Goal: Information Seeking & Learning: Learn about a topic

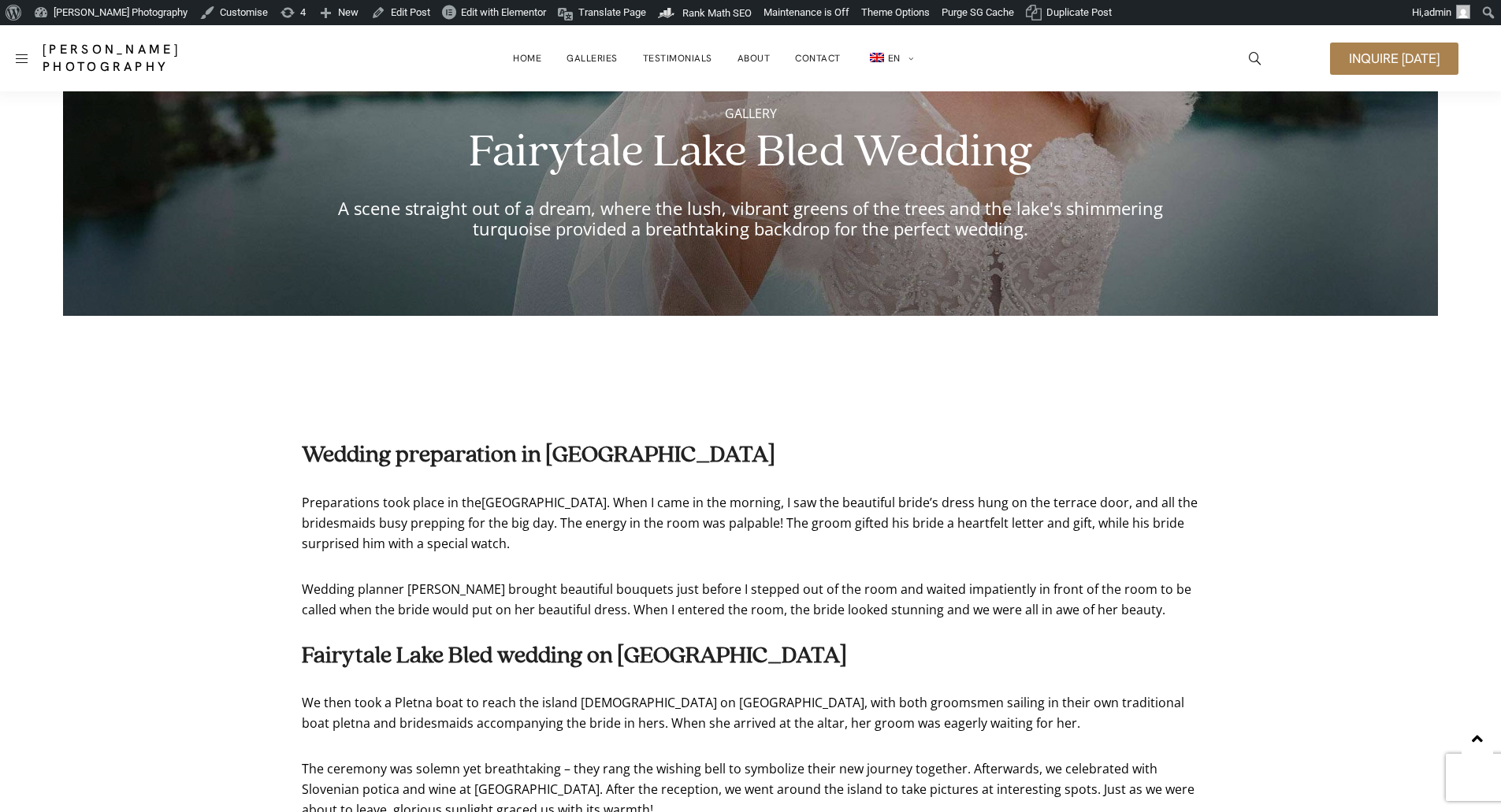
scroll to position [473, 0]
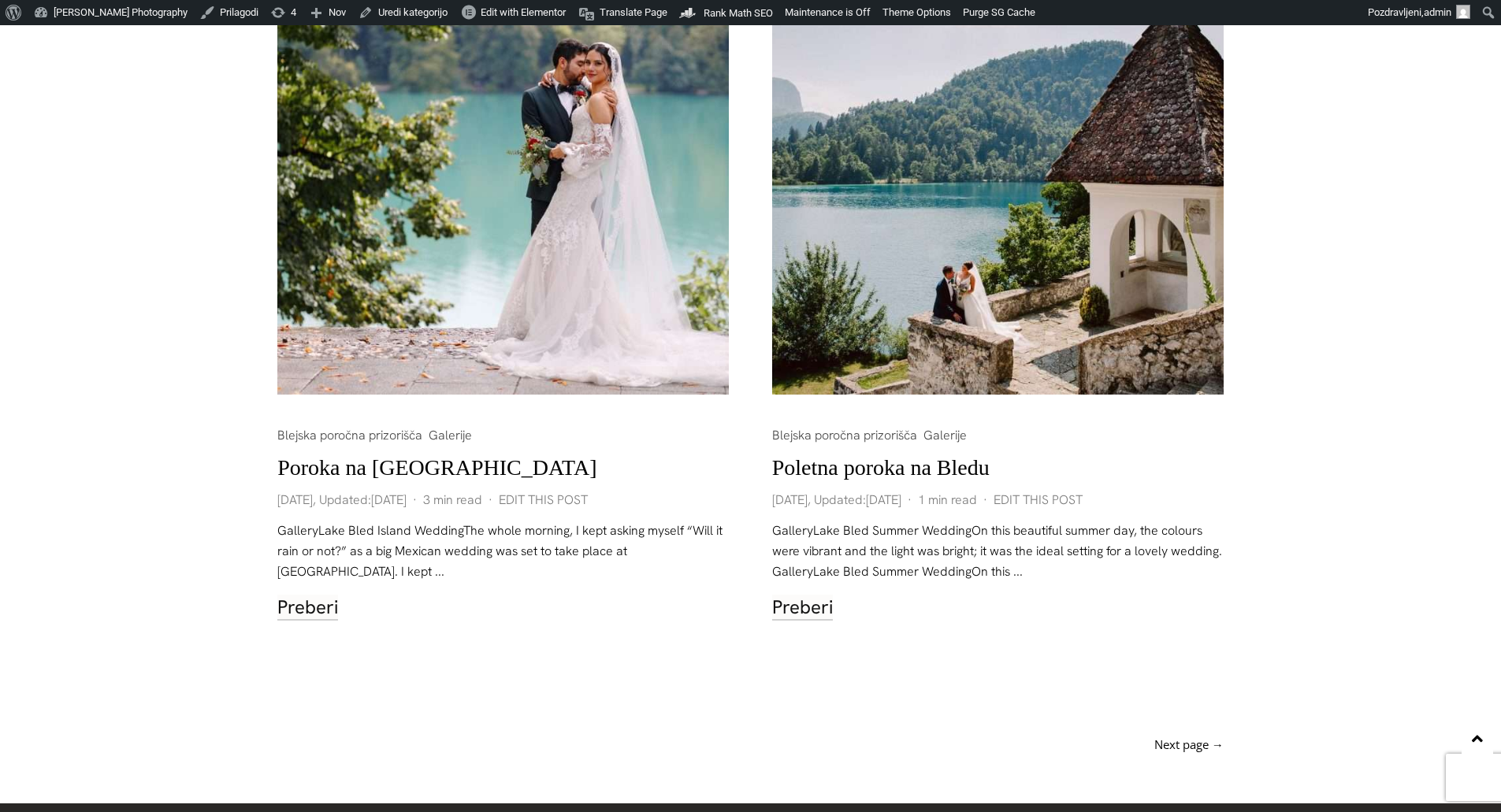
scroll to position [2273, 0]
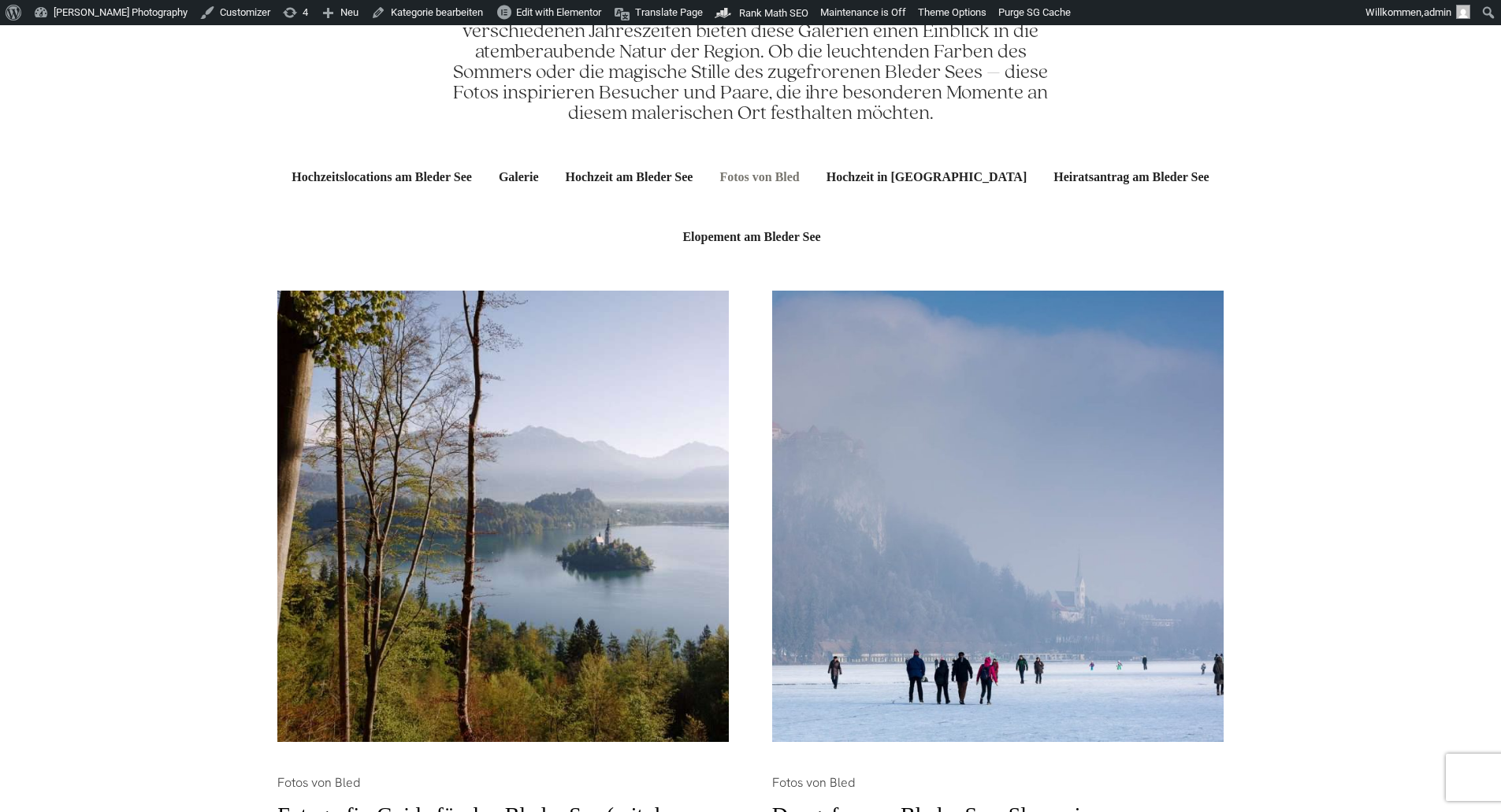
scroll to position [551, 0]
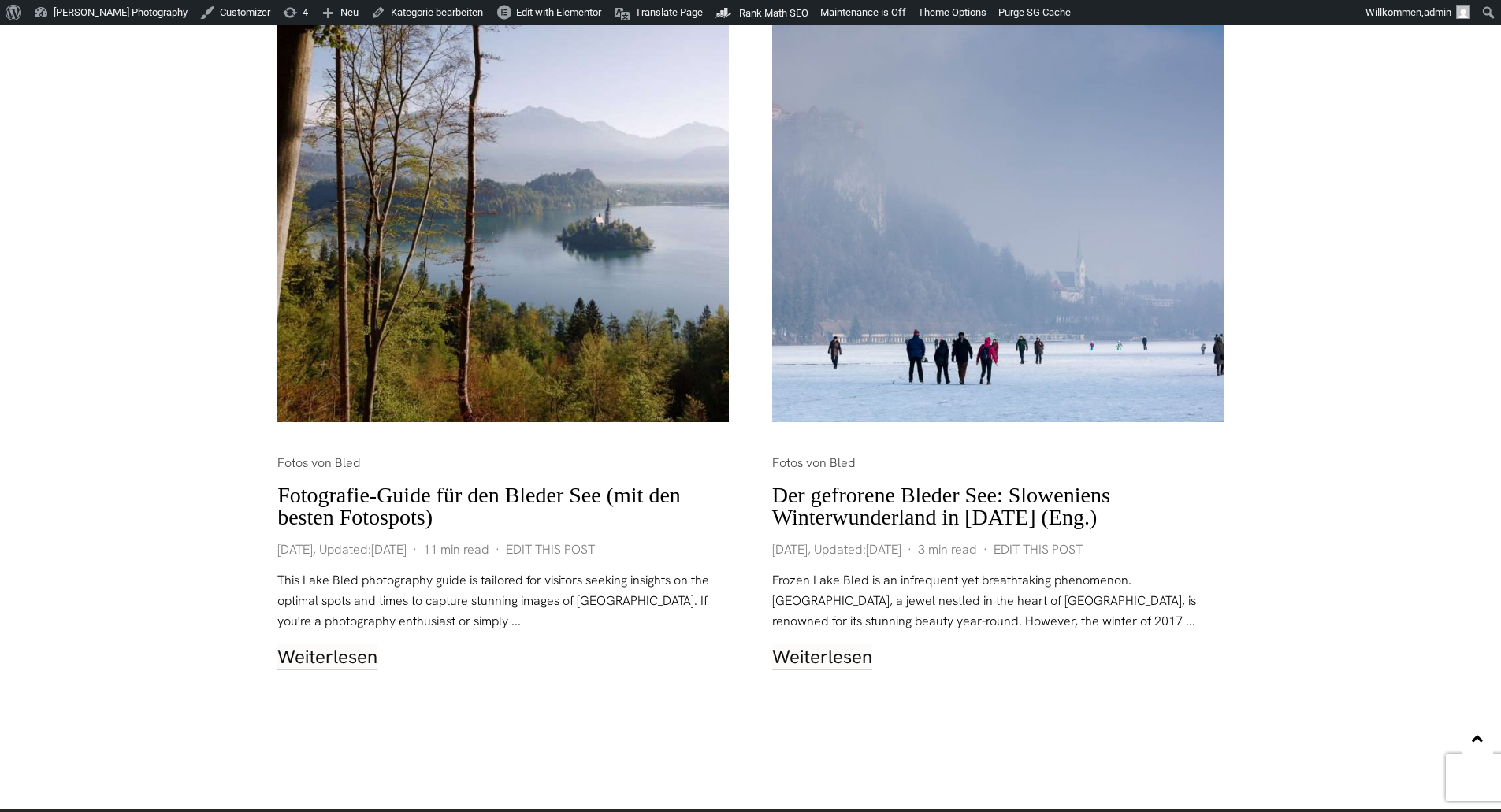
click at [480, 498] on link "Fotografie-Guide für den Bleder See (mit den besten Fotospots)" at bounding box center [479, 506] width 403 height 47
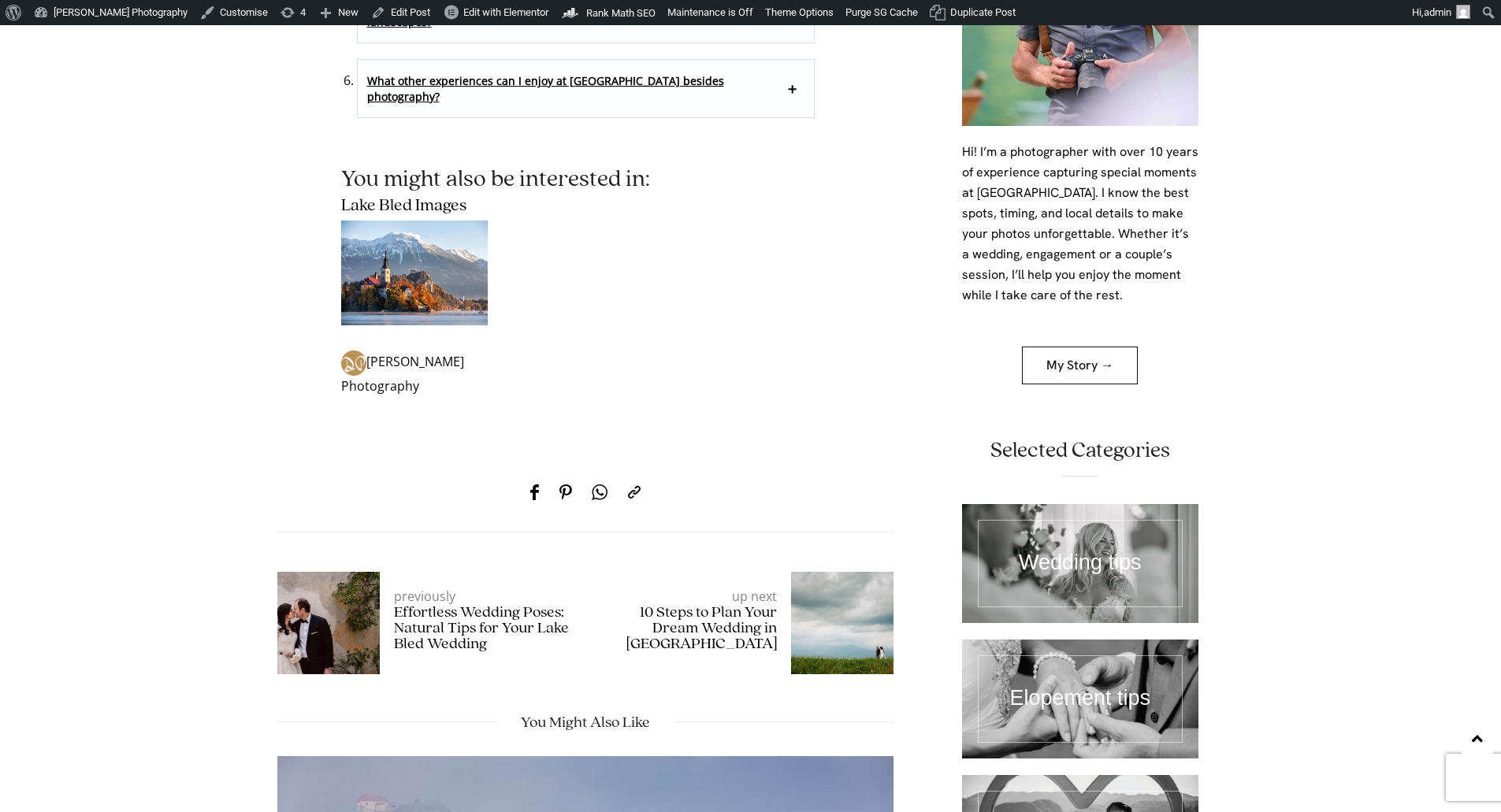
scroll to position [12525, 0]
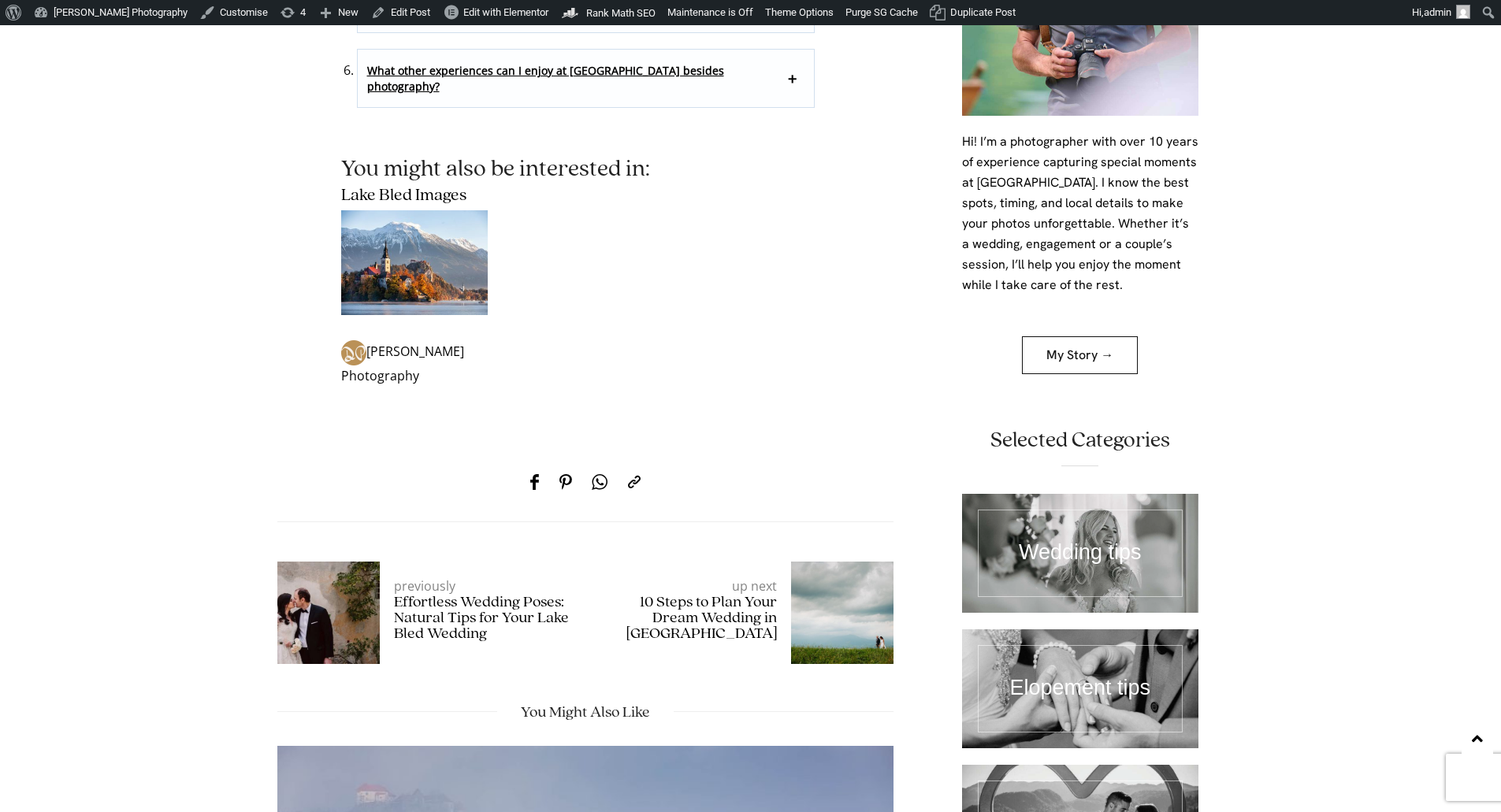
click at [1070, 494] on link at bounding box center [1079, 553] width 236 height 118
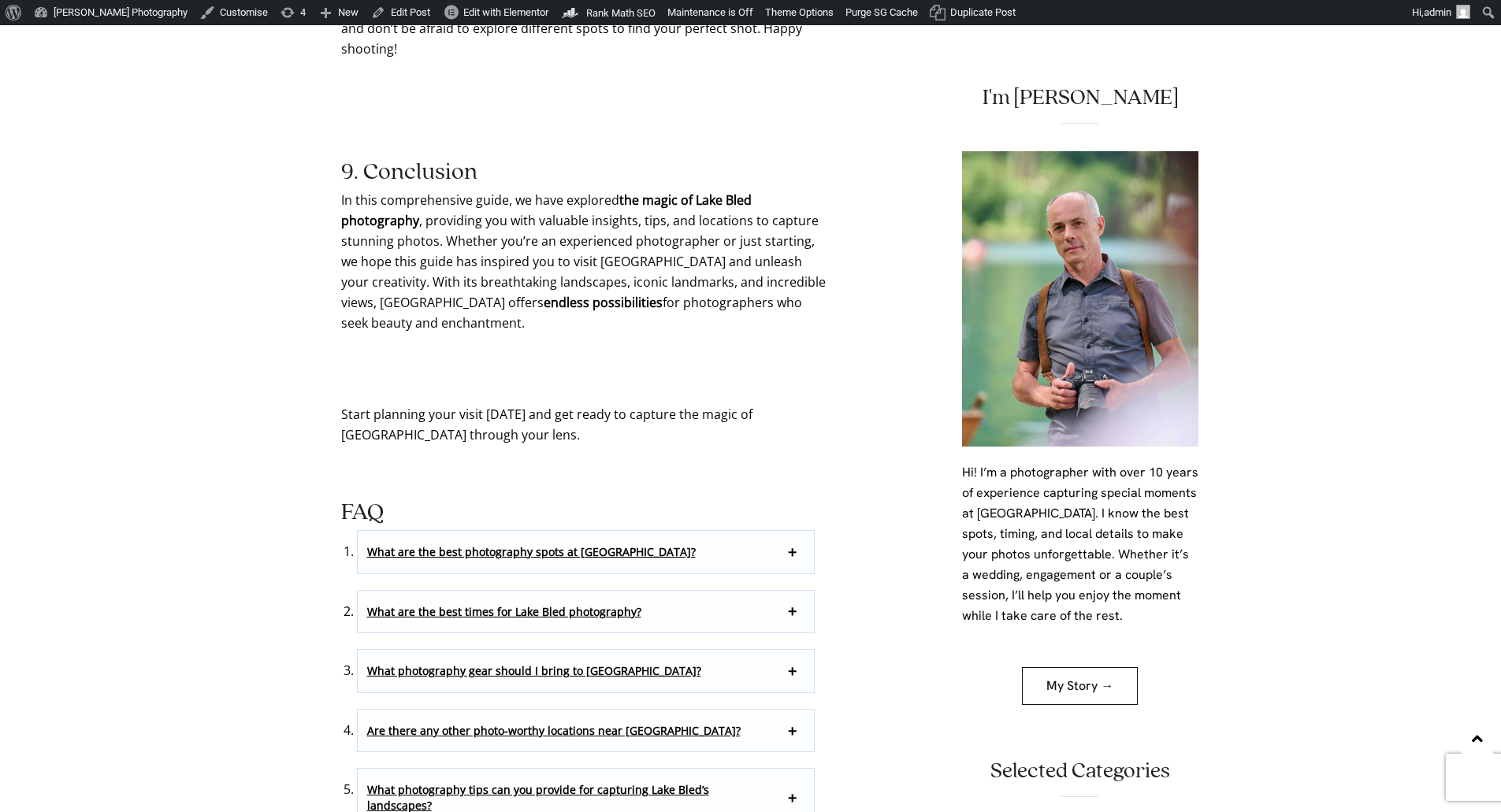
scroll to position [9839, 0]
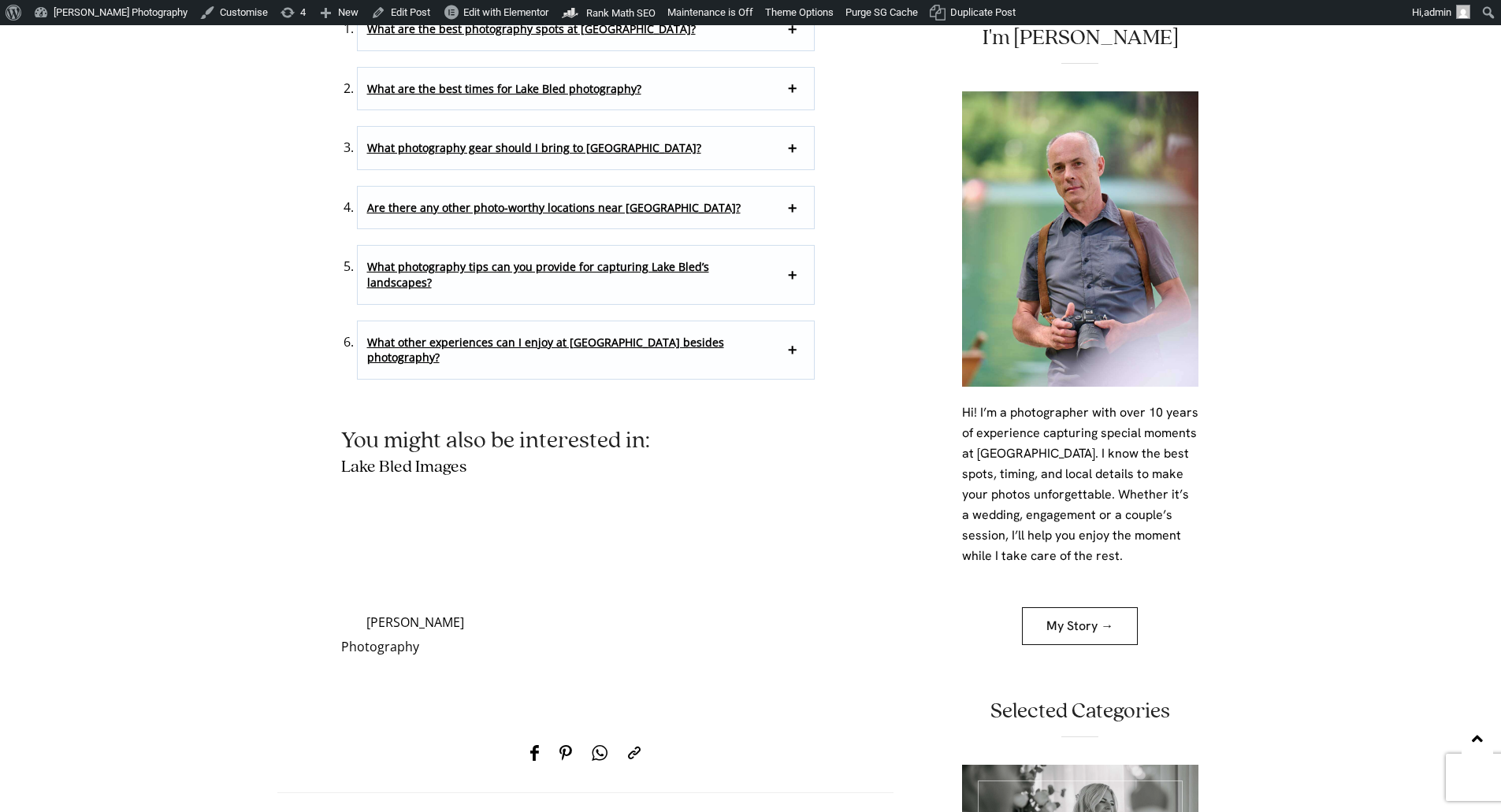
scroll to position [12081, 0]
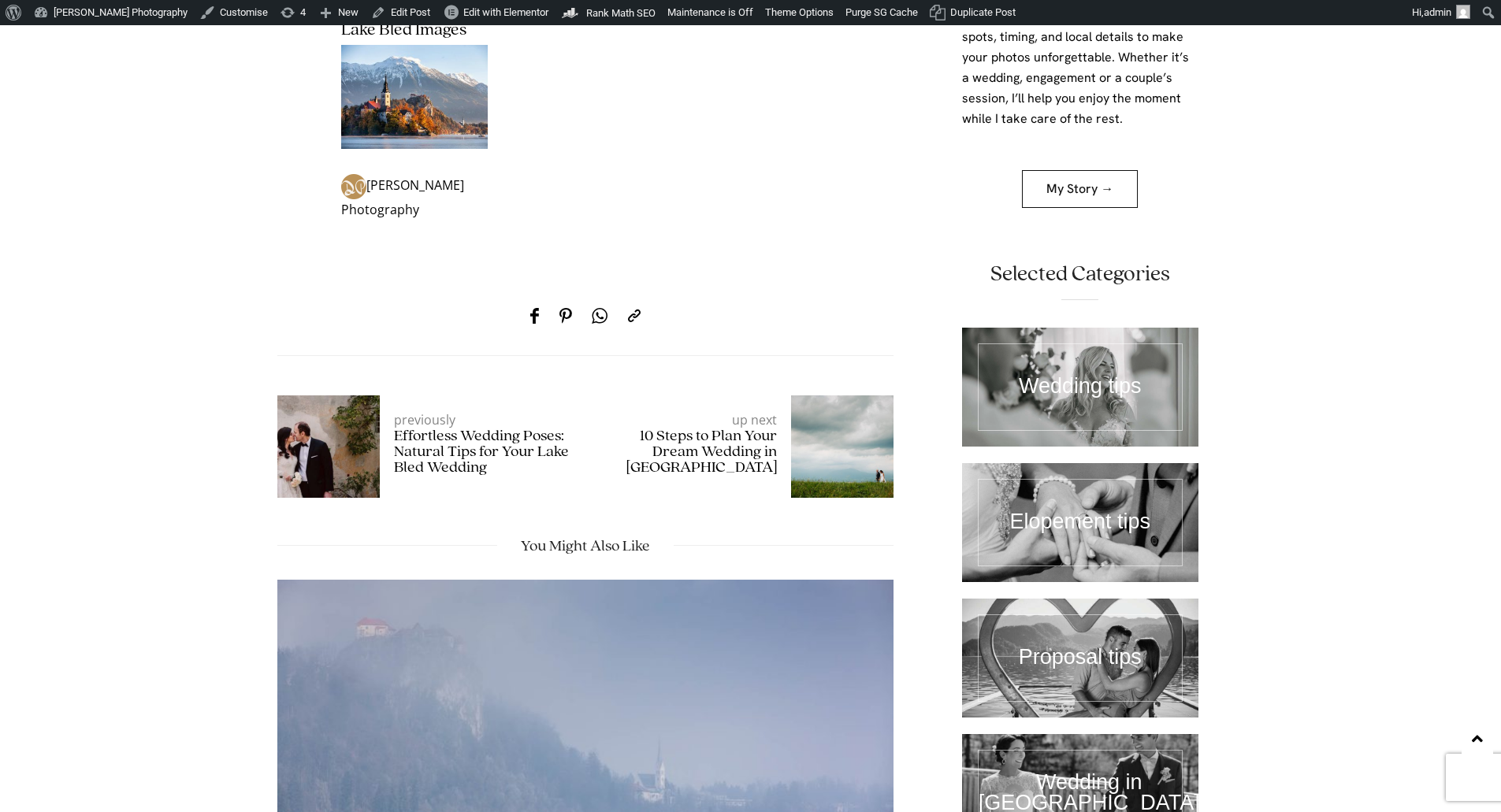
click at [1107, 734] on link at bounding box center [1079, 793] width 236 height 118
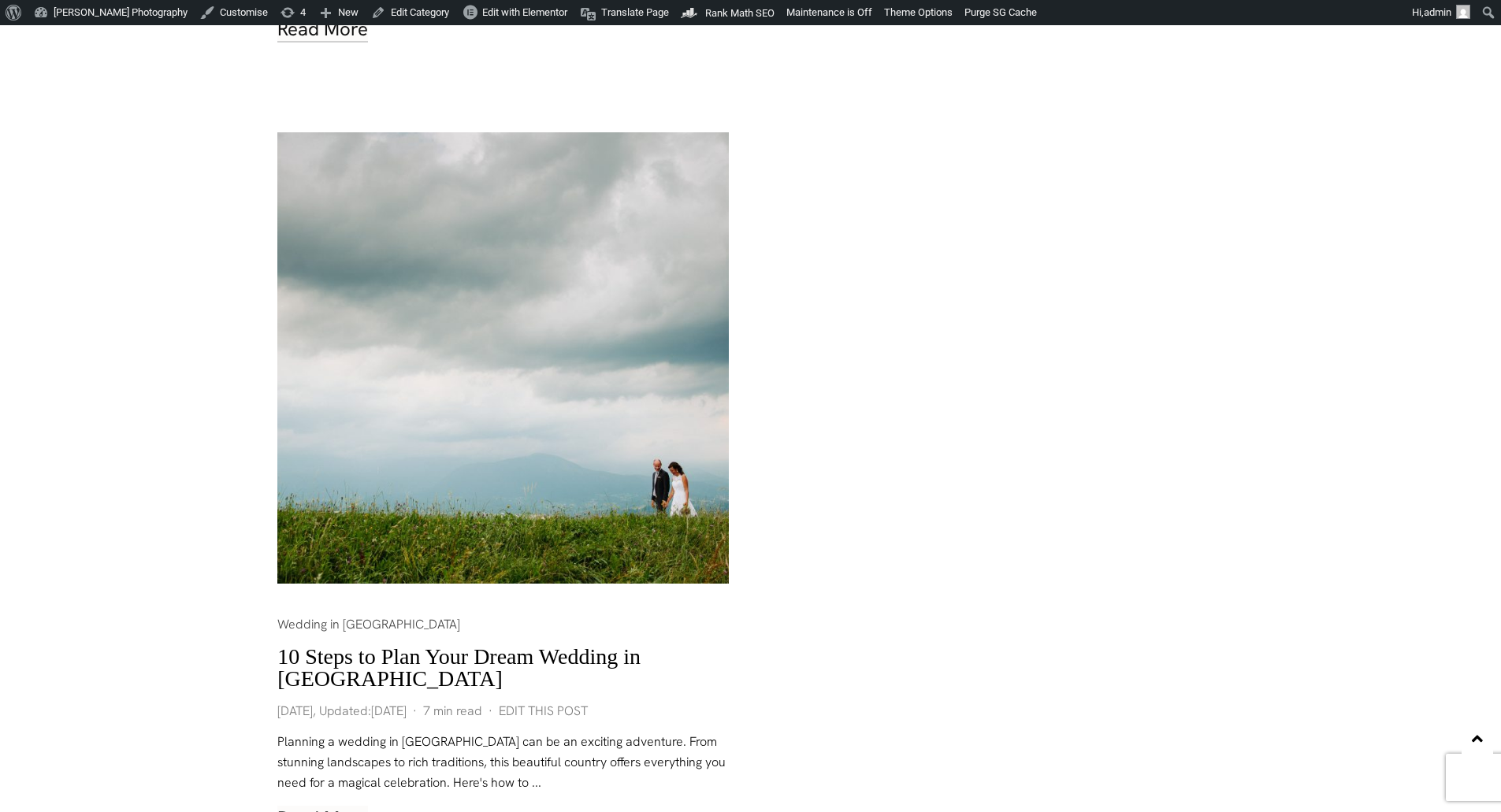
scroll to position [1586, 0]
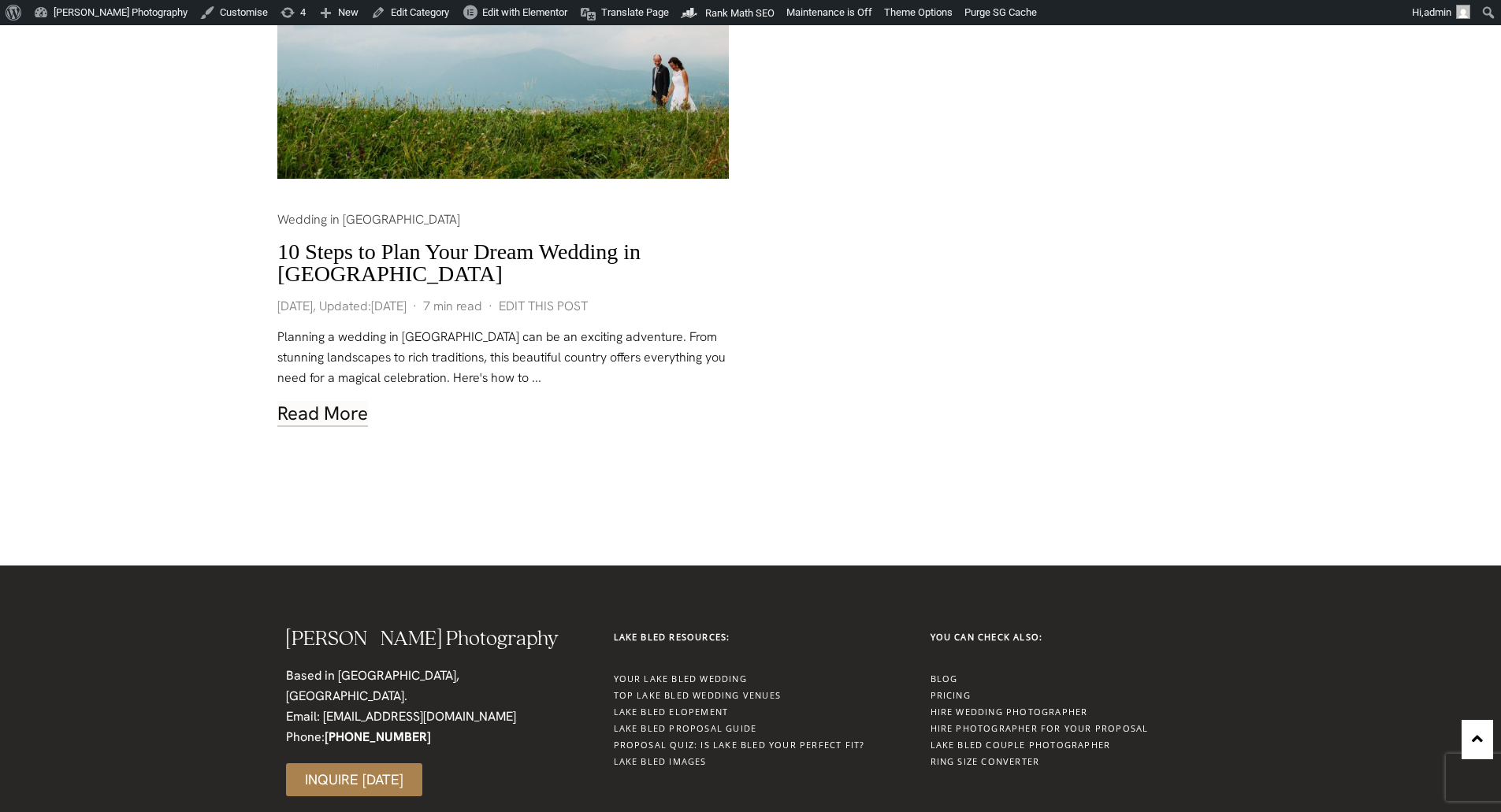
click at [691, 755] on link "Lake Bled Images" at bounding box center [660, 761] width 93 height 12
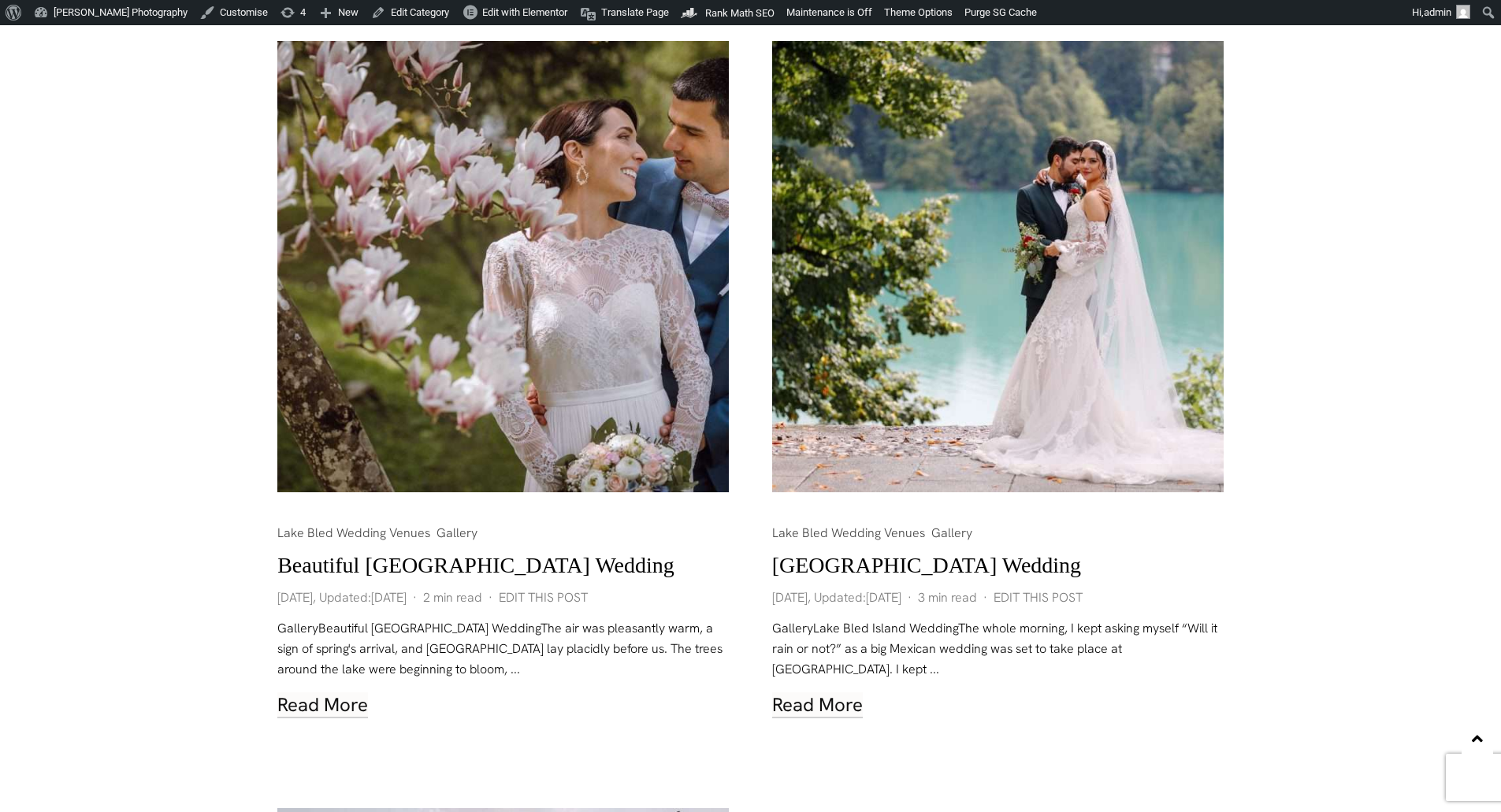
scroll to position [1370, 0]
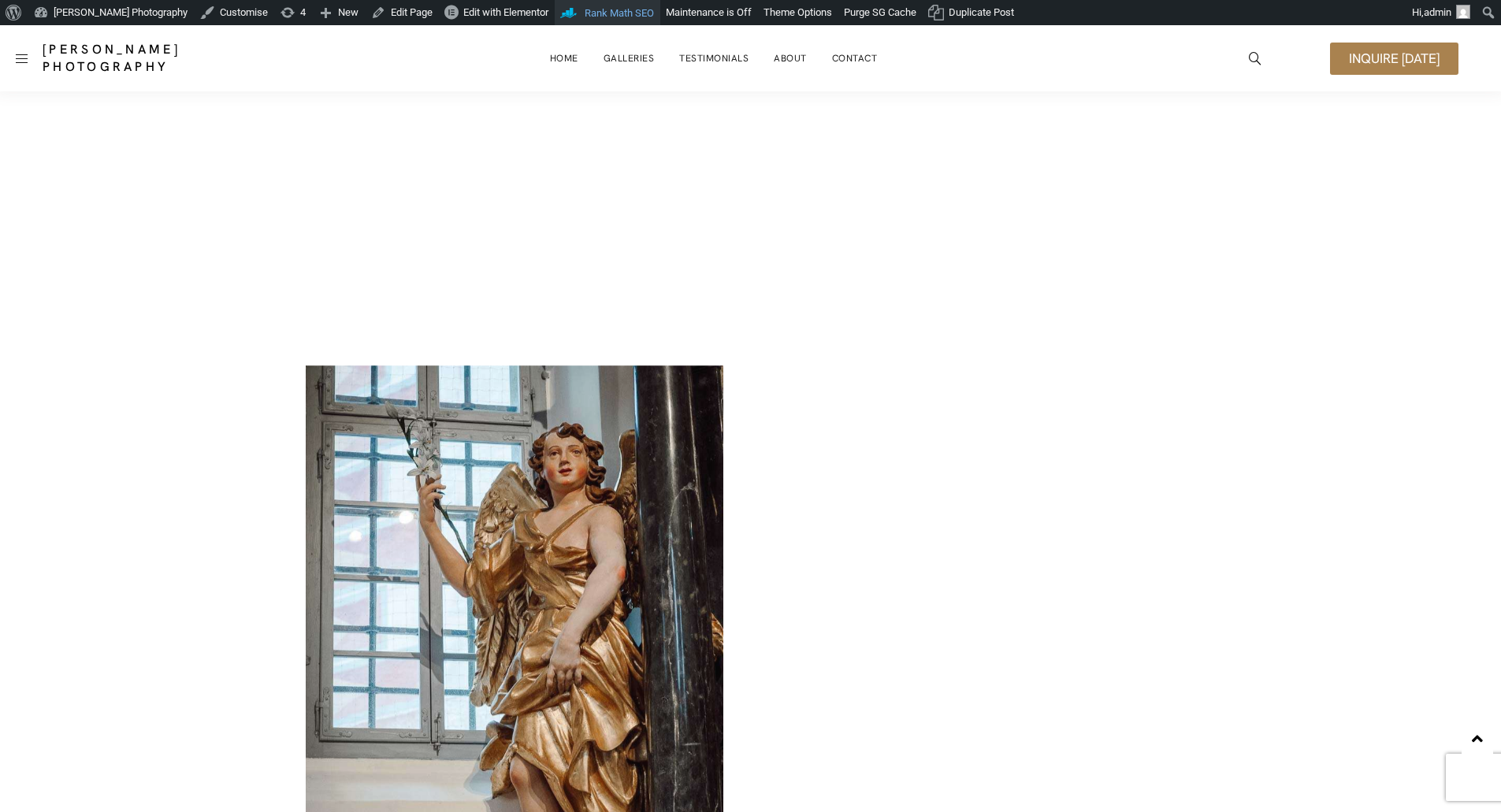
scroll to position [551, 0]
